Goal: Book appointment/travel/reservation

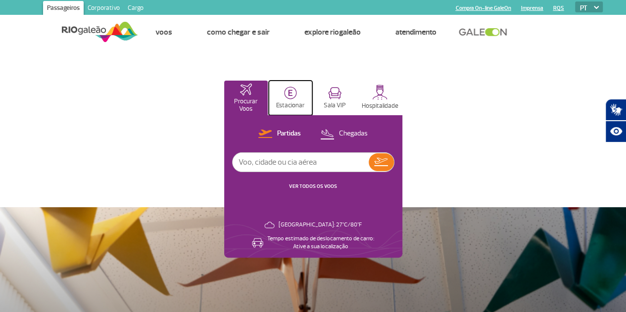
click at [312, 96] on button "Estacionar" at bounding box center [291, 98] width 44 height 35
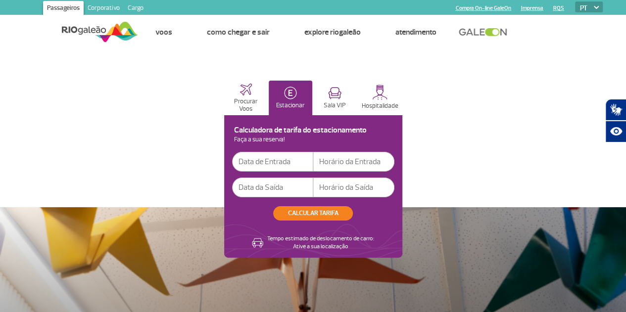
click at [313, 162] on input "text" at bounding box center [272, 162] width 81 height 20
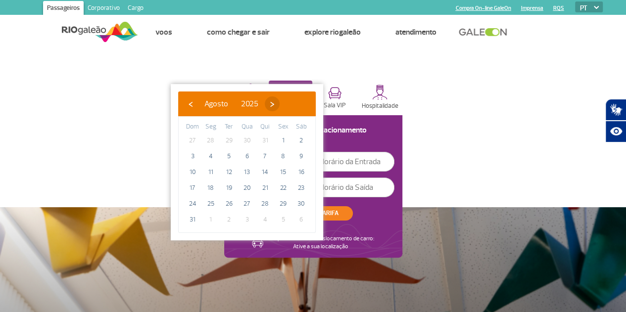
click at [280, 102] on span "›" at bounding box center [272, 103] width 15 height 15
click at [263, 134] on span "4" at bounding box center [265, 141] width 16 height 16
type input "[DATE]"
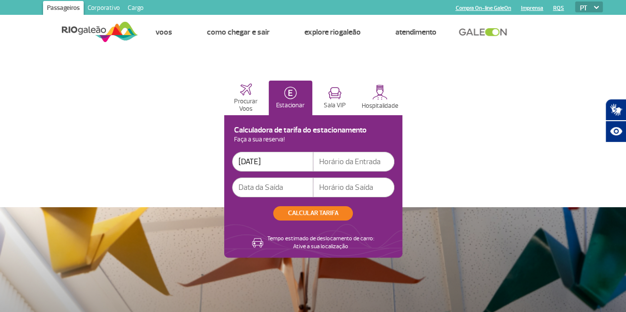
click at [394, 159] on input "text" at bounding box center [353, 162] width 81 height 20
type input "1"
type input "09:50"
click at [313, 188] on input "text" at bounding box center [272, 188] width 81 height 20
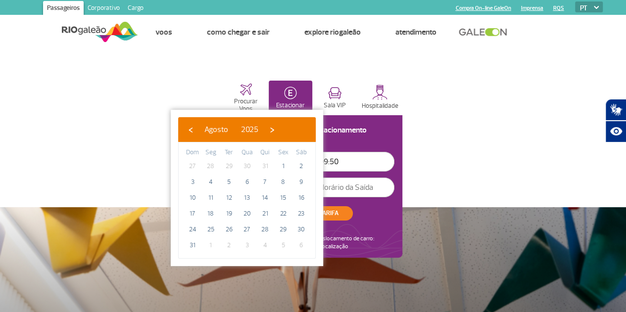
click at [313, 191] on input "text" at bounding box center [272, 188] width 81 height 20
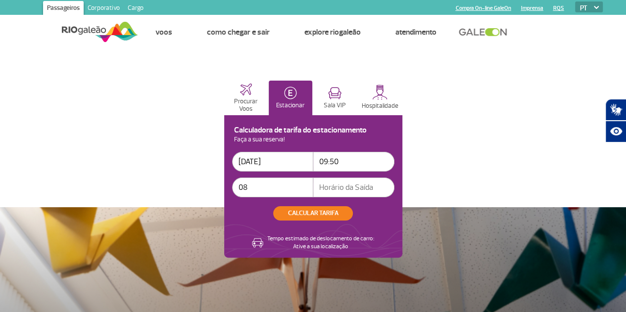
type input "0"
click at [313, 188] on input "text" at bounding box center [272, 188] width 81 height 20
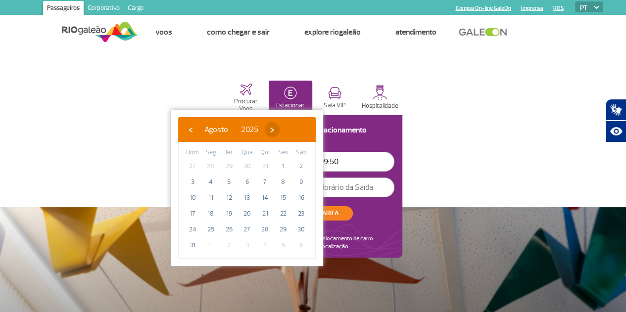
click at [280, 127] on span "›" at bounding box center [272, 129] width 15 height 15
click at [212, 184] on span "8" at bounding box center [211, 182] width 16 height 16
type input "[DATE]"
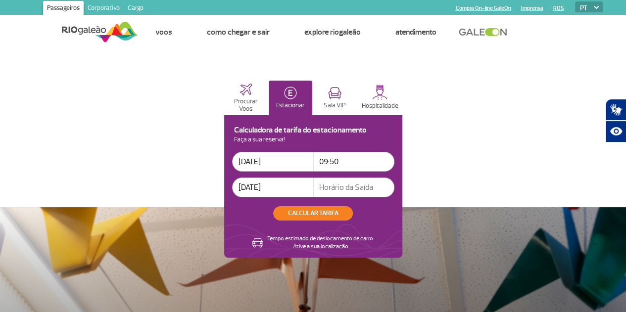
click at [394, 187] on input "text" at bounding box center [353, 188] width 81 height 20
type input "18:30"
click at [353, 218] on button "CALCULAR TARIFA" at bounding box center [313, 213] width 80 height 14
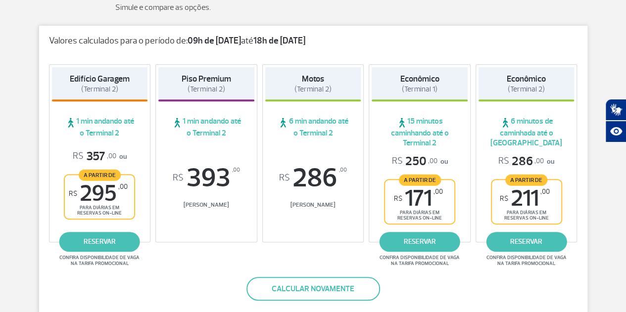
scroll to position [150, 0]
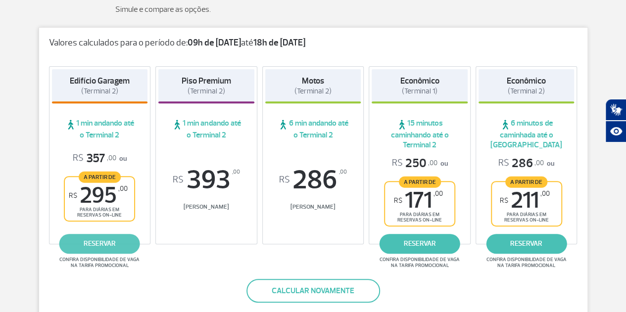
click at [102, 242] on link "reservar" at bounding box center [99, 244] width 81 height 20
